Goal: Transaction & Acquisition: Purchase product/service

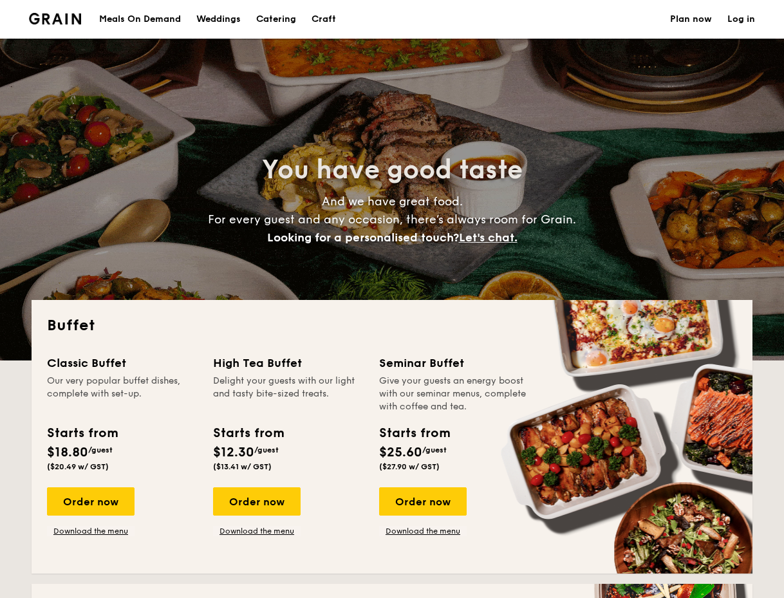
select select
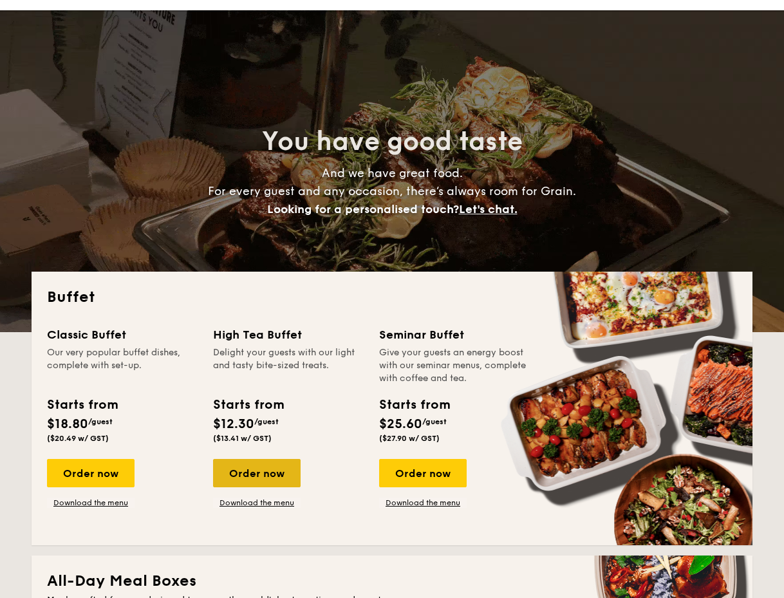
click at [268, 478] on div "Order now" at bounding box center [257, 473] width 88 height 28
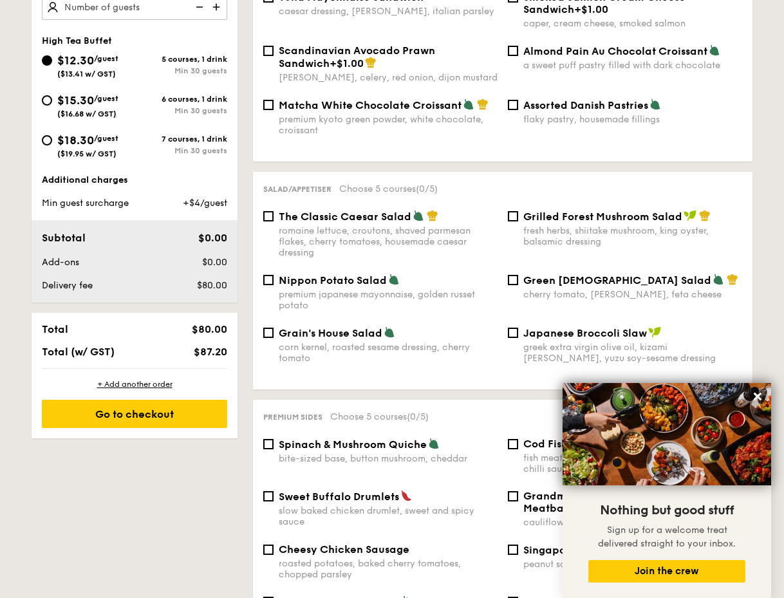
scroll to position [464, 0]
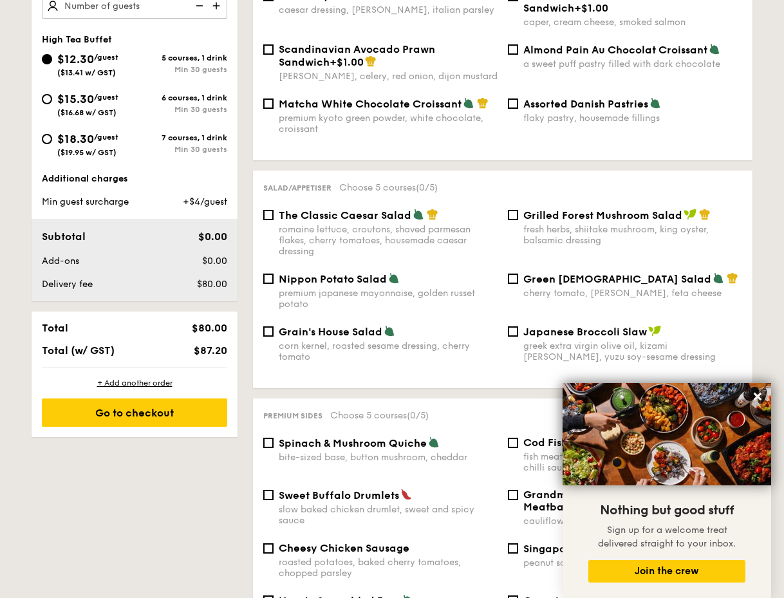
click at [282, 209] on span "The Classic Caesar Salad" at bounding box center [345, 215] width 133 height 12
click at [274, 210] on input "The Classic Caesar Salad romaine lettuce, croutons, shaved parmesan flakes, che…" at bounding box center [268, 215] width 10 height 10
checkbox input "true"
click at [277, 275] on div "Nippon Potato Salad premium japanese mayonnaise, golden russet potato" at bounding box center [380, 290] width 245 height 37
click at [326, 326] on span "Grain's House Salad" at bounding box center [331, 332] width 104 height 12
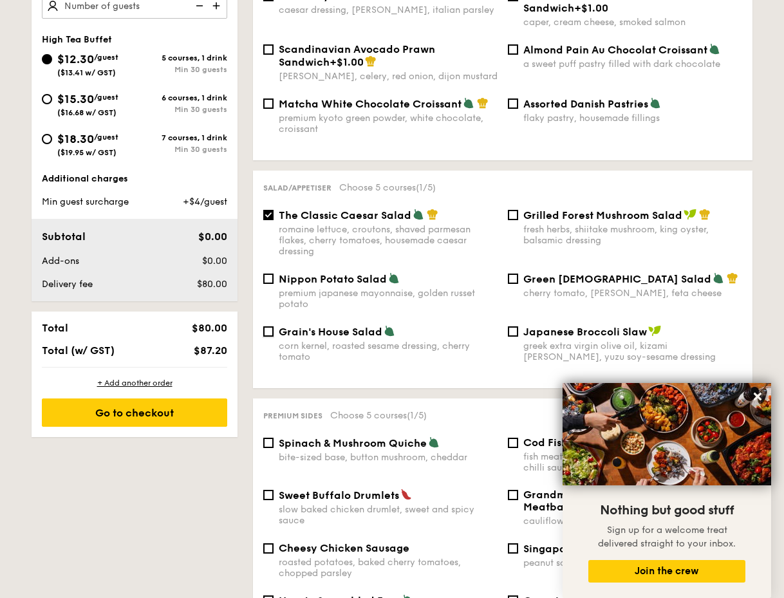
click at [274, 326] on input "Grain's House Salad corn kernel, roasted sesame dressing, cherry tomato" at bounding box center [268, 331] width 10 height 10
checkbox input "true"
click at [526, 210] on span "Grilled Forest Mushroom Salad" at bounding box center [602, 215] width 159 height 12
click at [518, 210] on input "Grilled Forest Mushroom Salad fresh herbs, shiitake mushroom, king oyster, bals…" at bounding box center [513, 215] width 10 height 10
checkbox input "true"
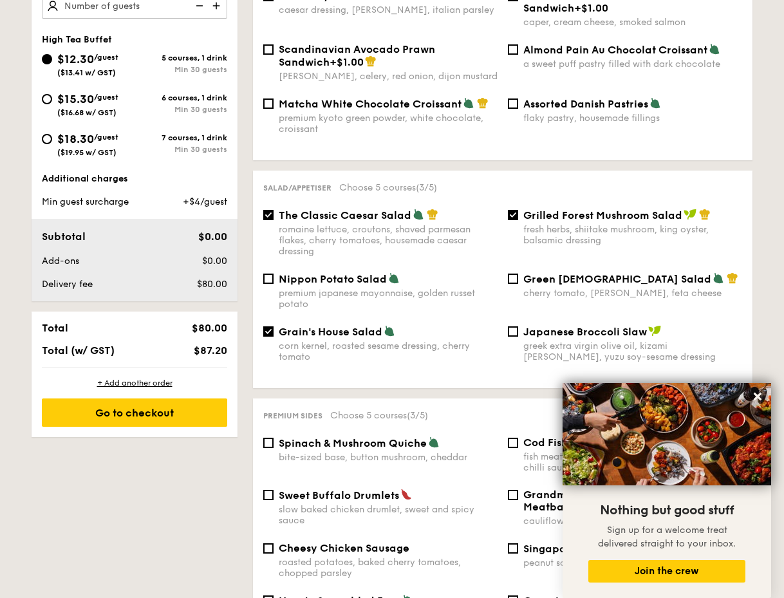
click at [529, 259] on div "The Classic Caesar Salad romaine lettuce, croutons, shaved parmesan flakes, che…" at bounding box center [502, 241] width 489 height 64
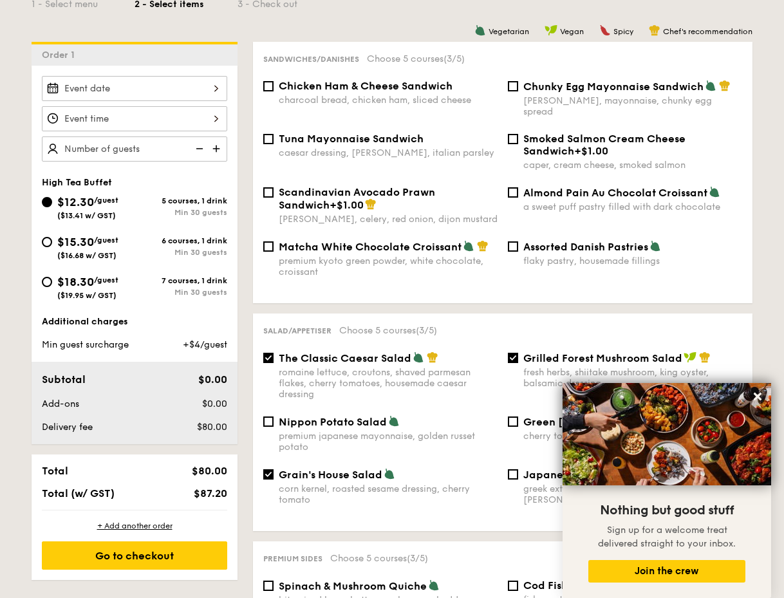
scroll to position [272, 0]
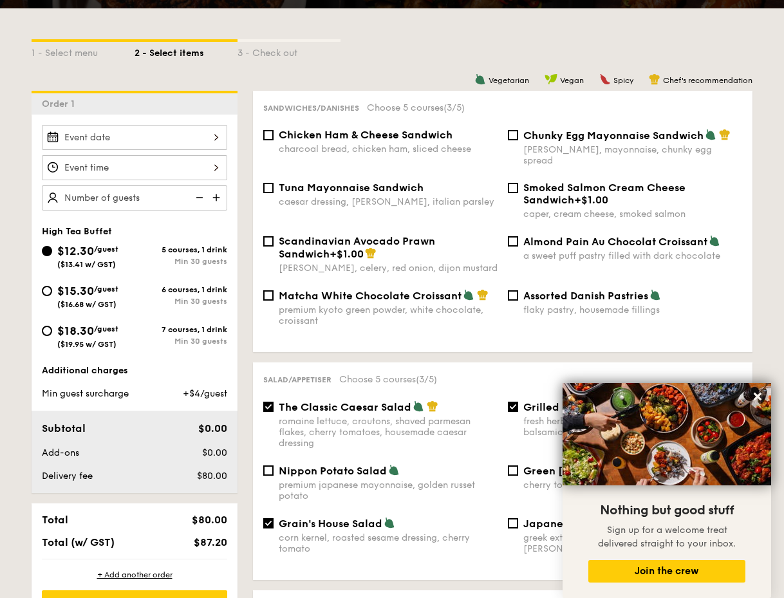
click at [397, 239] on div "Scandinavian Avocado Prawn Sandwich +$1.00" at bounding box center [388, 247] width 219 height 25
click at [274, 239] on input "Scandinavian Avocado Prawn Sandwich +$1.00 [PERSON_NAME], celery, red onion, di…" at bounding box center [268, 241] width 10 height 10
checkbox input "true"
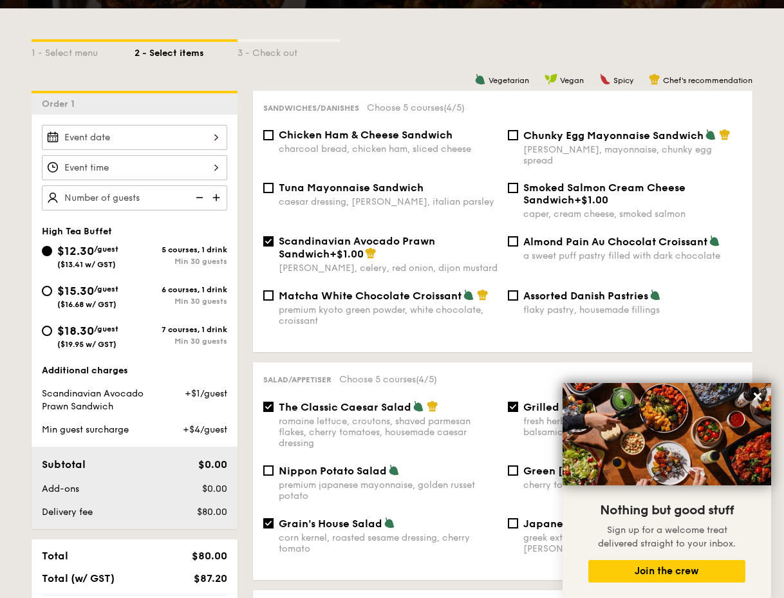
click at [595, 292] on span "Assorted Danish Pastries" at bounding box center [585, 296] width 125 height 12
click at [518, 292] on input "Assorted Danish Pastries flaky pastry, housemade fillings" at bounding box center [513, 295] width 10 height 10
checkbox input "true"
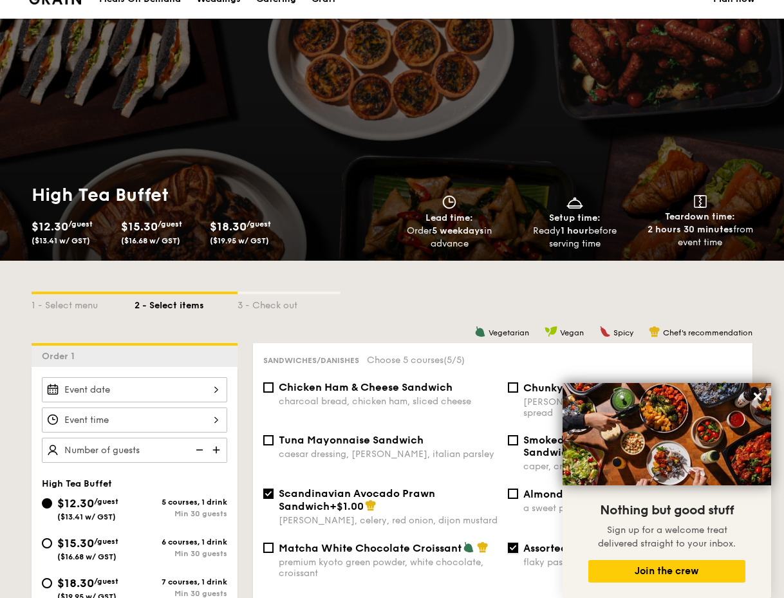
scroll to position [0, 0]
